Goal: Obtain resource: Obtain resource

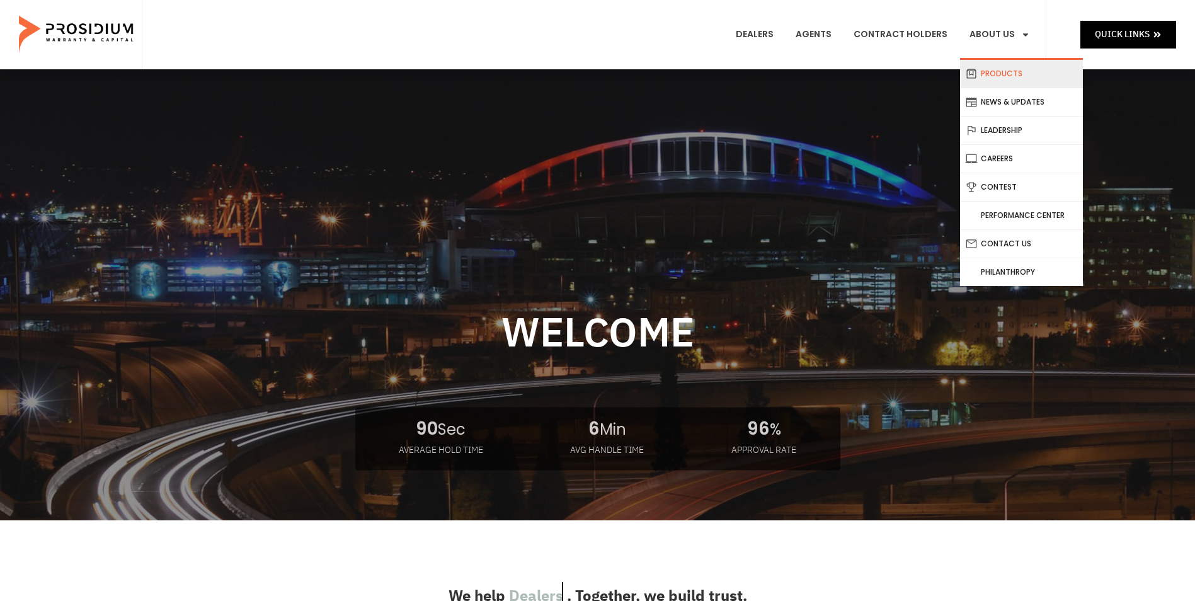
click at [997, 76] on link "Products" at bounding box center [1021, 74] width 123 height 28
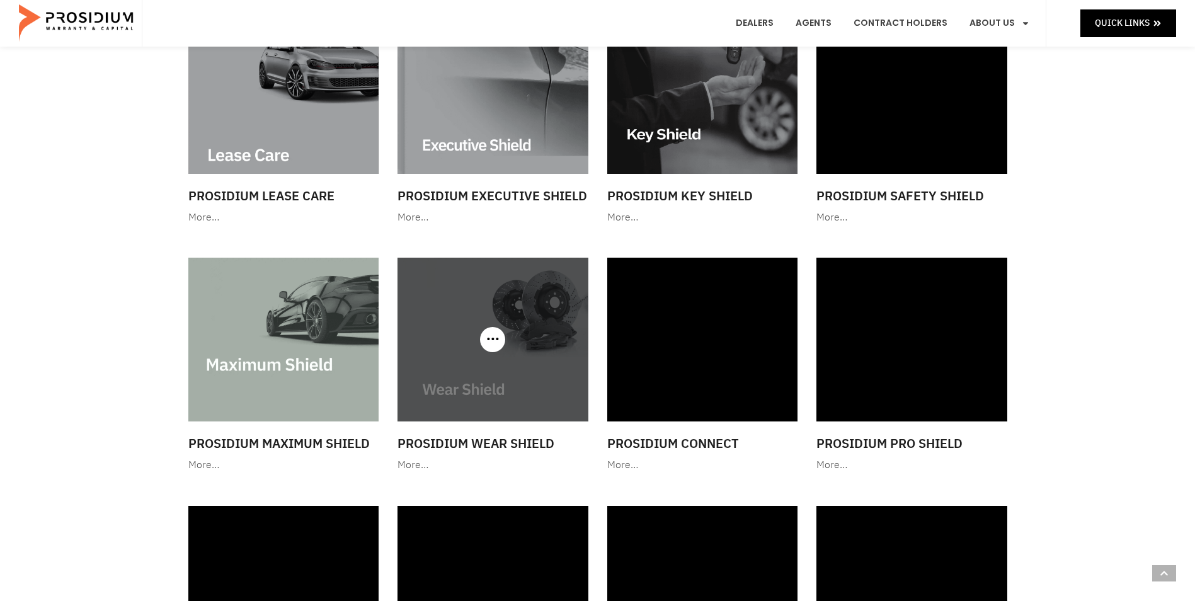
scroll to position [1008, 0]
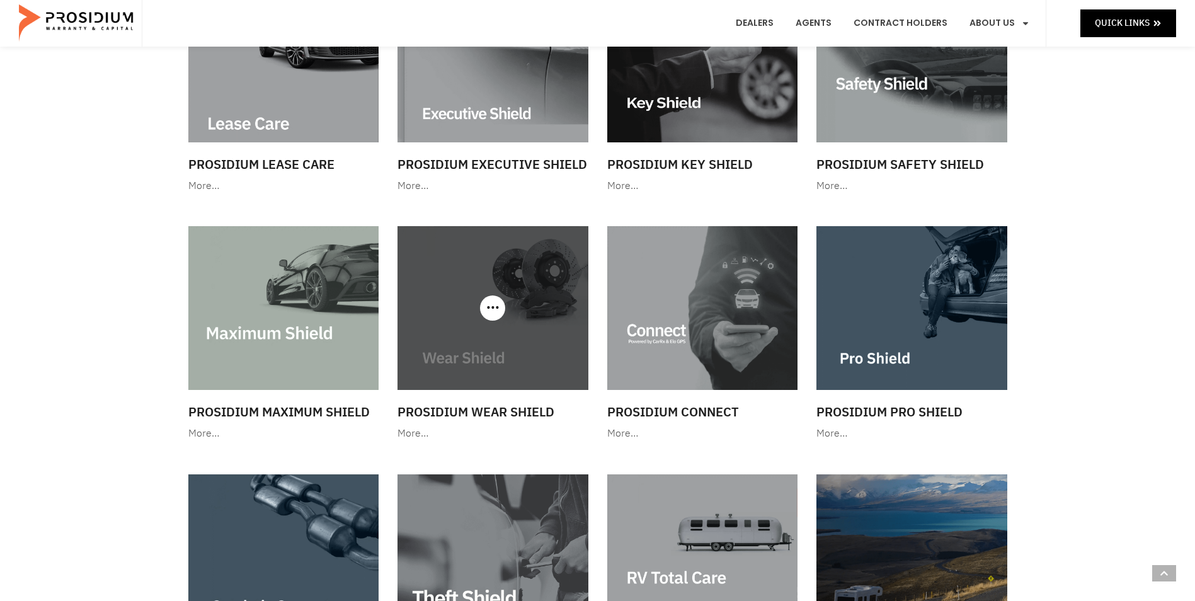
click at [478, 315] on img at bounding box center [493, 307] width 191 height 163
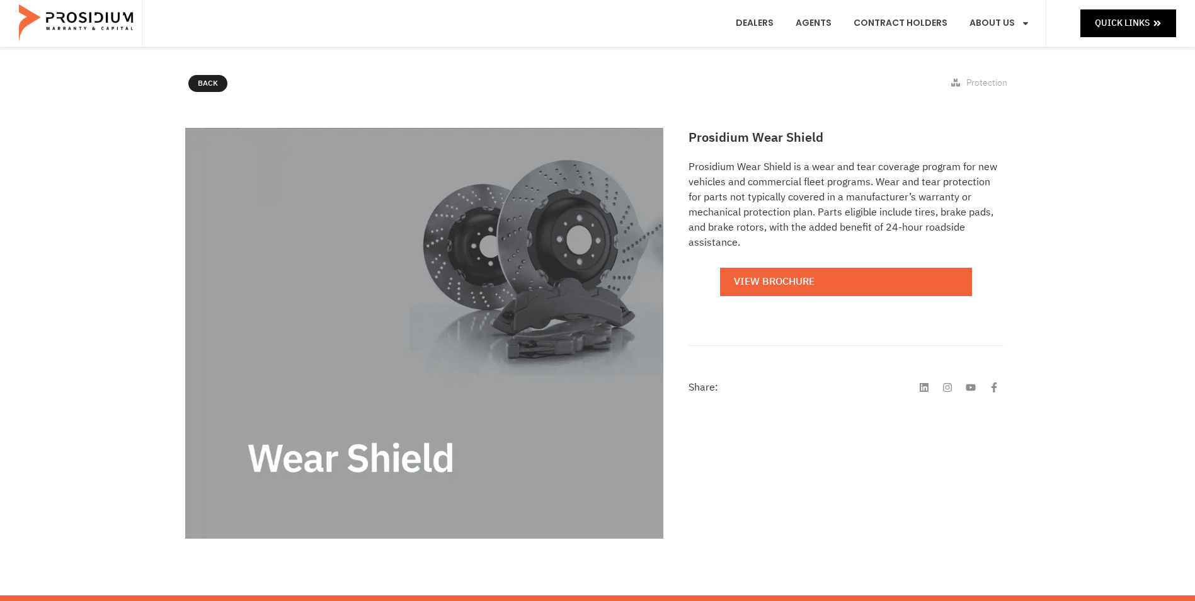
scroll to position [126, 0]
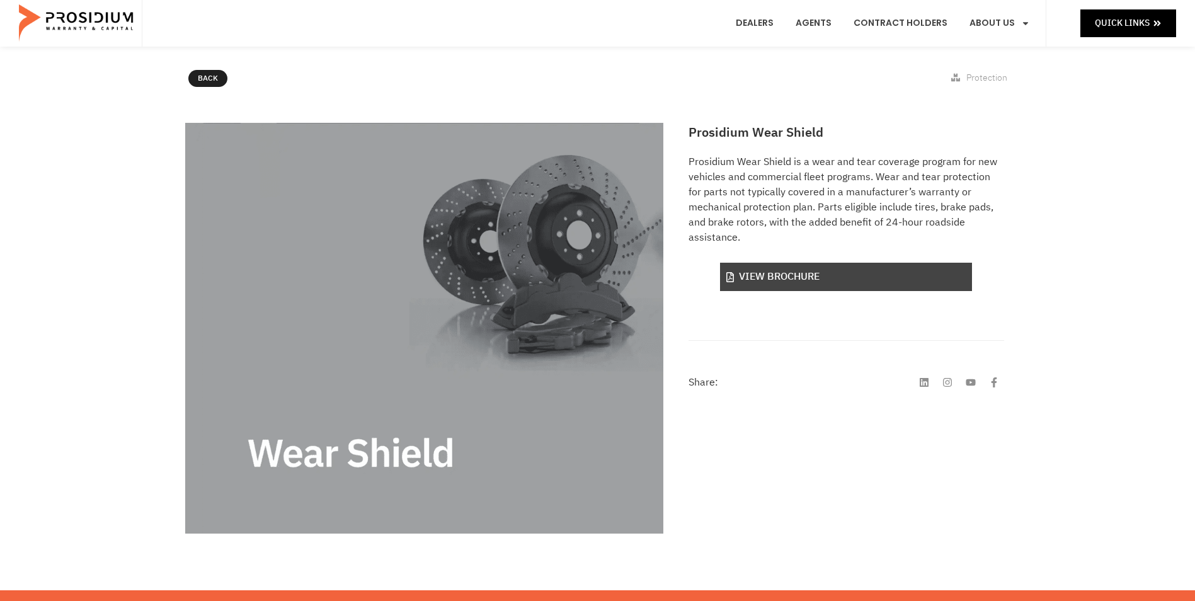
click at [791, 268] on link "View Brochure" at bounding box center [846, 277] width 252 height 28
